Goal: Task Accomplishment & Management: Manage account settings

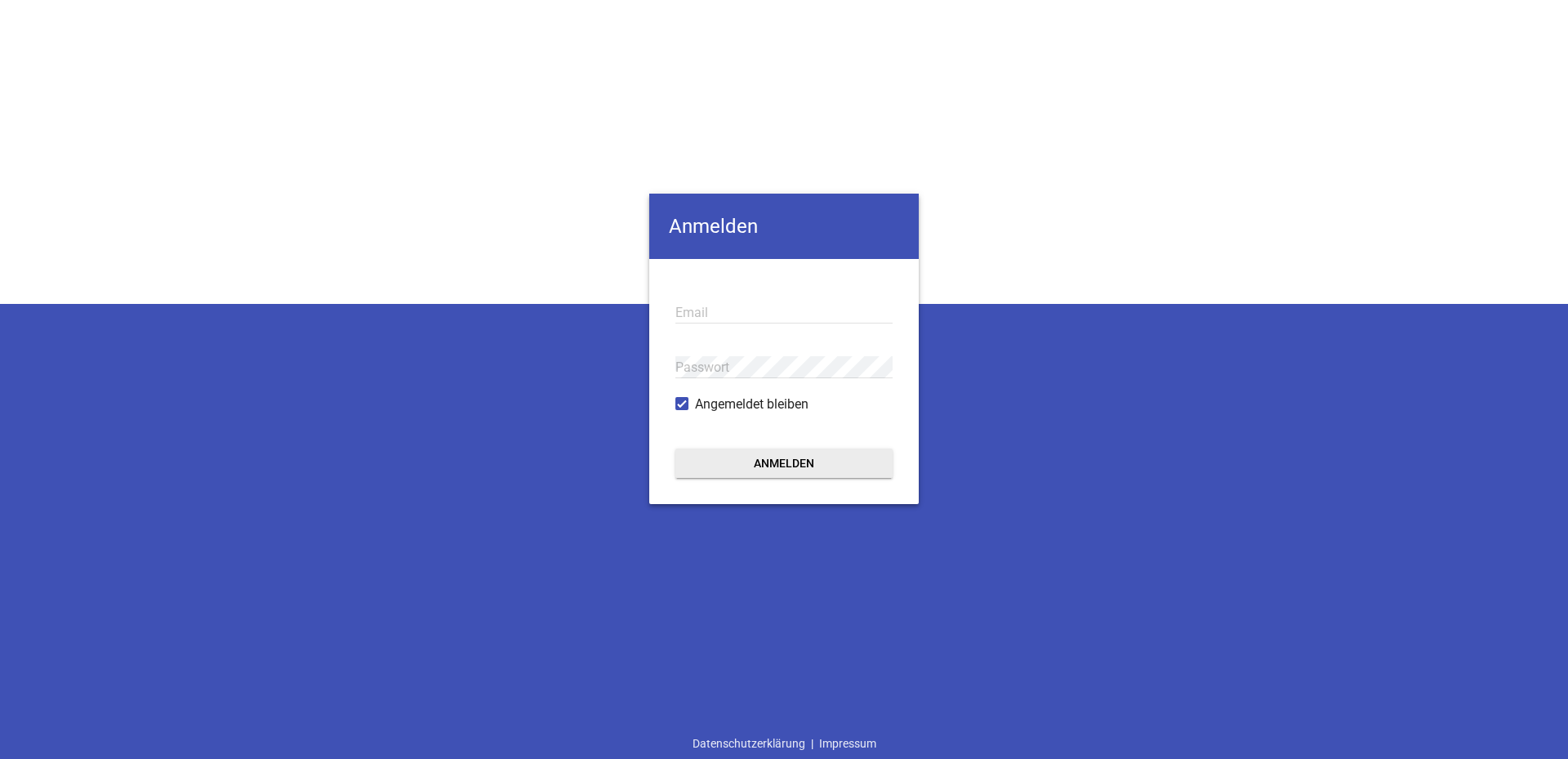
click at [745, 311] on input "email" at bounding box center [784, 312] width 217 height 22
type input "fracht@v-landgraf.de"
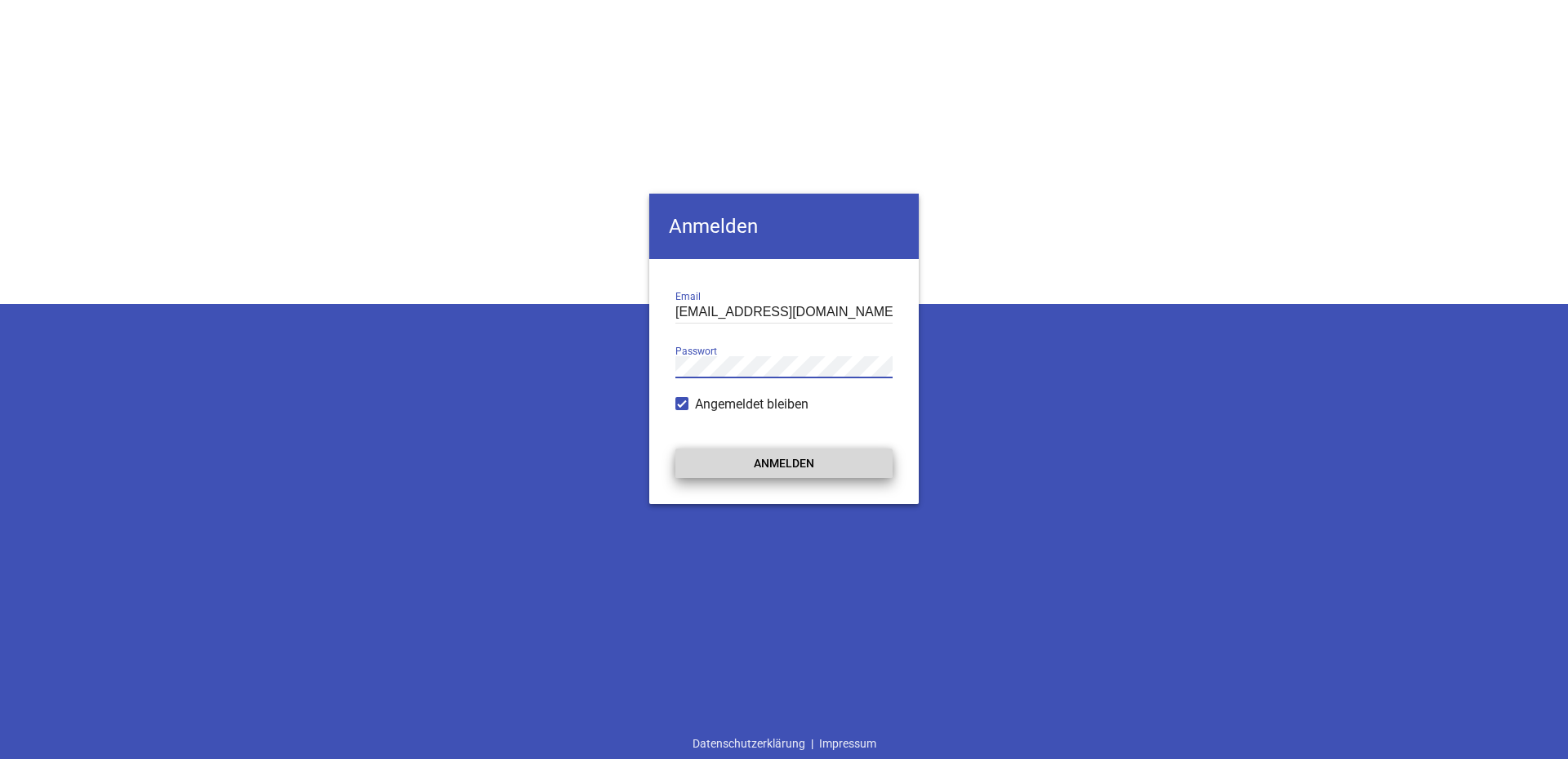
click at [841, 462] on button "Anmelden" at bounding box center [784, 463] width 217 height 29
click at [825, 464] on button "Anmelden" at bounding box center [784, 463] width 217 height 29
click at [713, 469] on button "Anmelden" at bounding box center [784, 463] width 217 height 29
click at [713, 471] on button "Anmelden" at bounding box center [784, 463] width 217 height 29
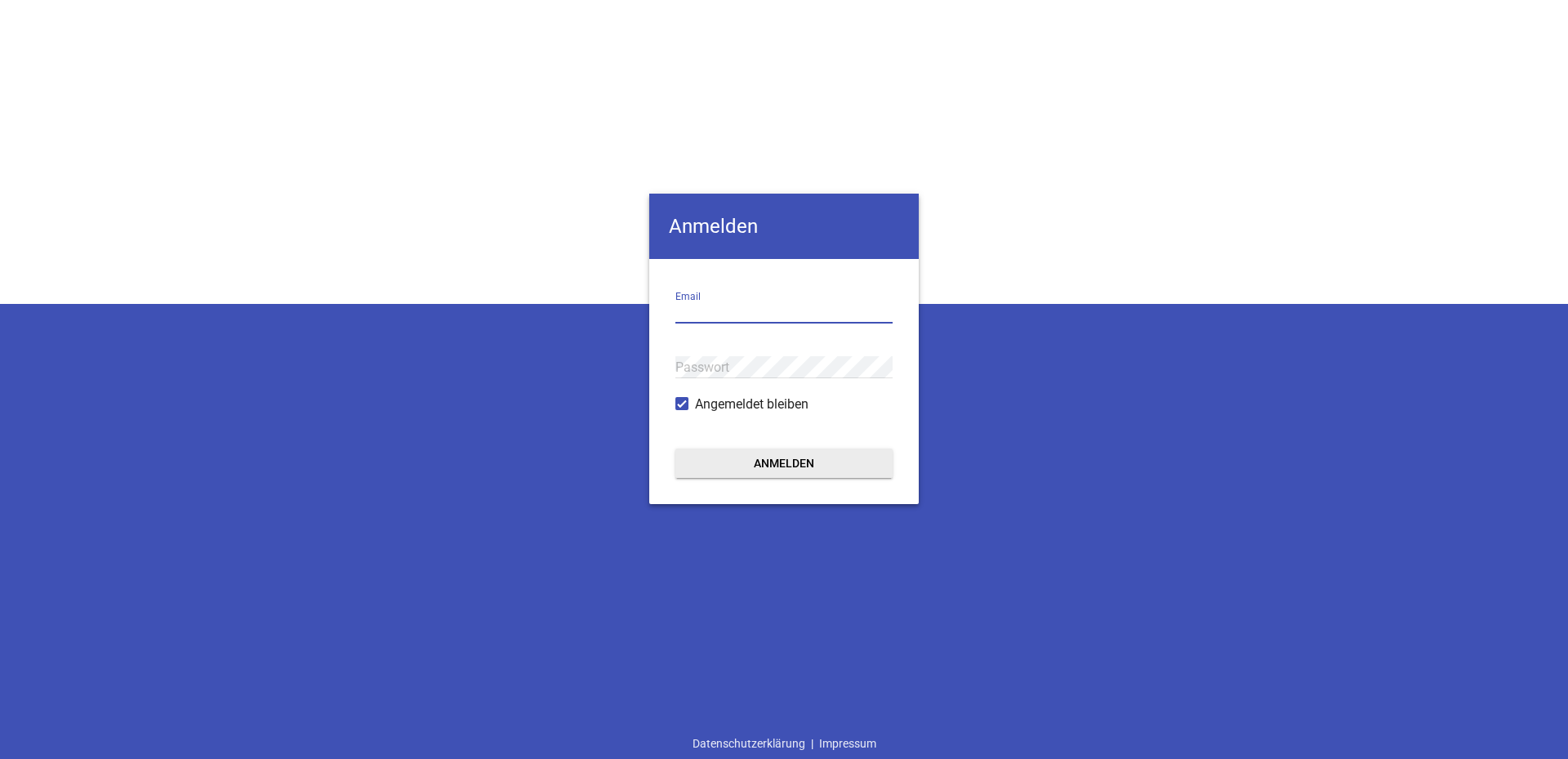
click at [733, 312] on input "email" at bounding box center [784, 312] width 217 height 22
type input "fracht@v-landgraf.de"
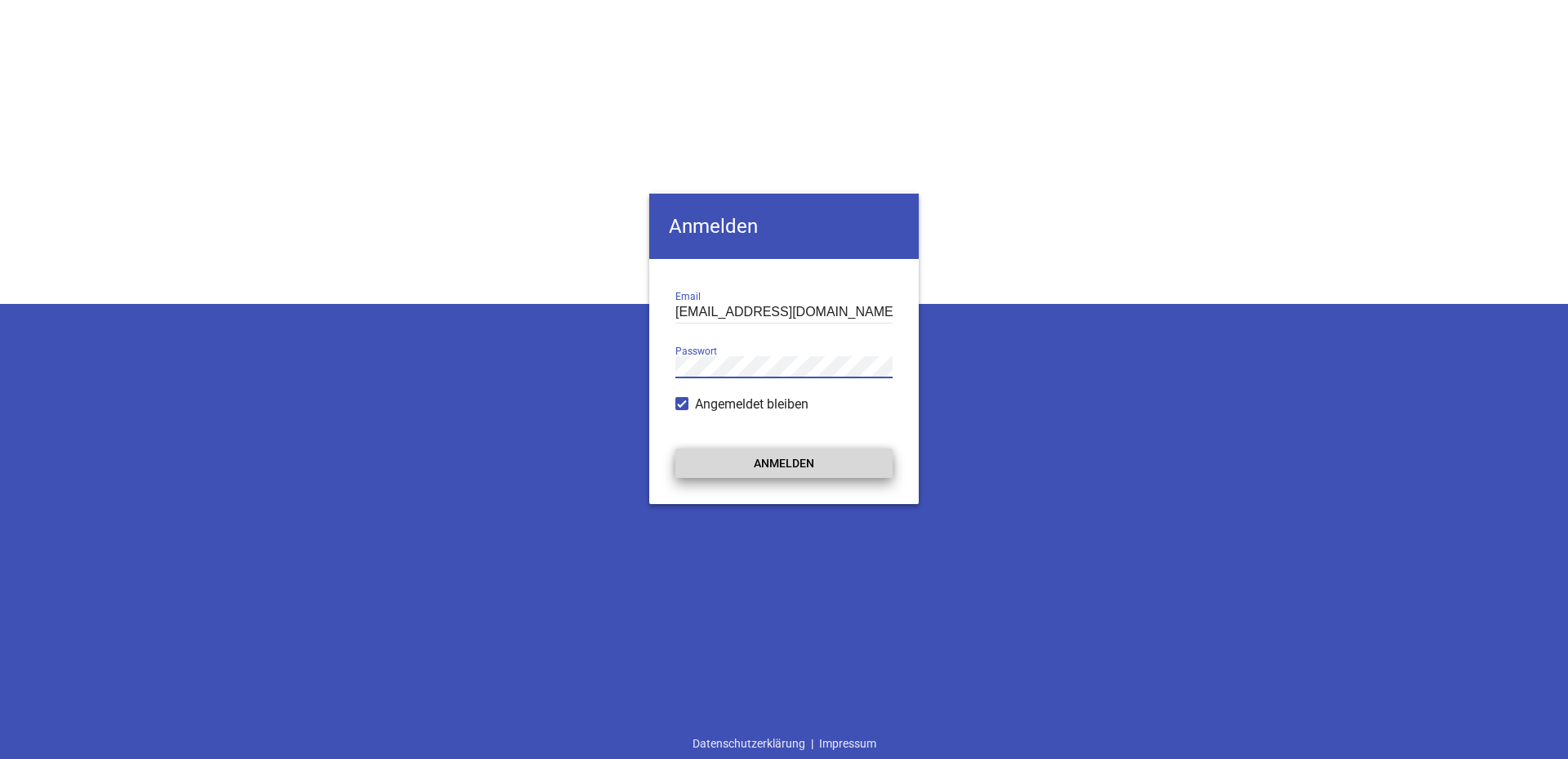
click at [776, 461] on button "Anmelden" at bounding box center [784, 463] width 217 height 29
click at [776, 462] on button "Anmelden" at bounding box center [784, 463] width 217 height 29
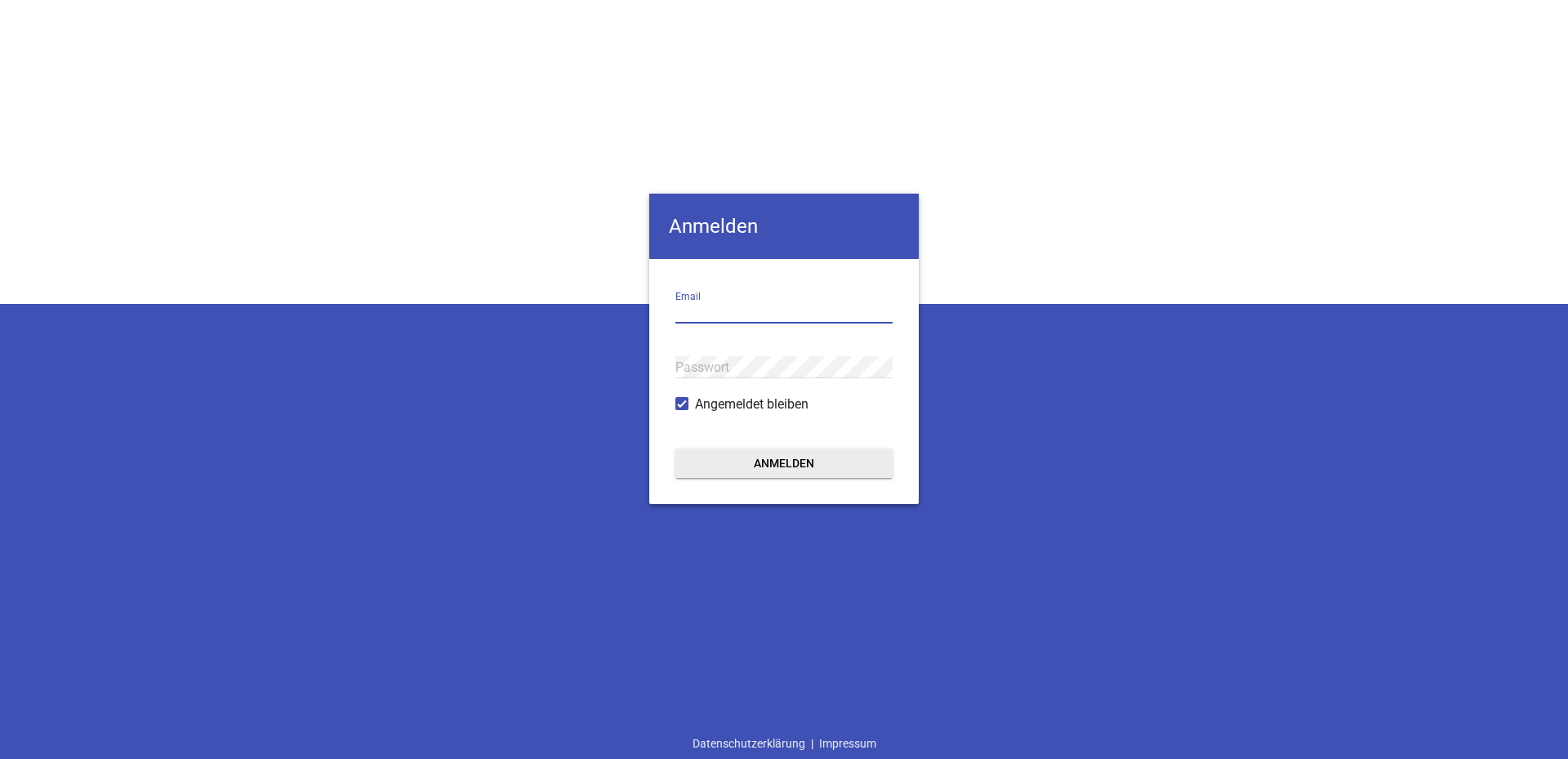
click at [805, 306] on input "email" at bounding box center [784, 312] width 217 height 22
